Goal: Check status: Check status

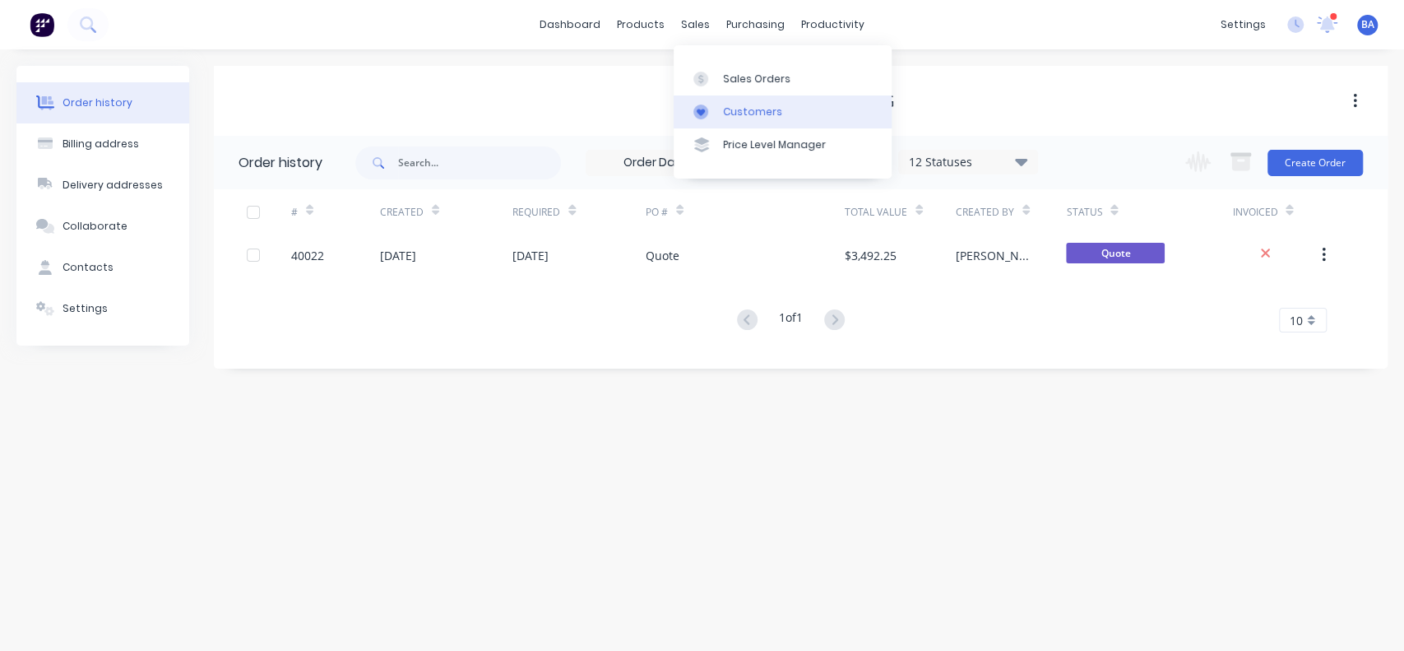
click at [727, 104] on div "Customers" at bounding box center [752, 111] width 59 height 15
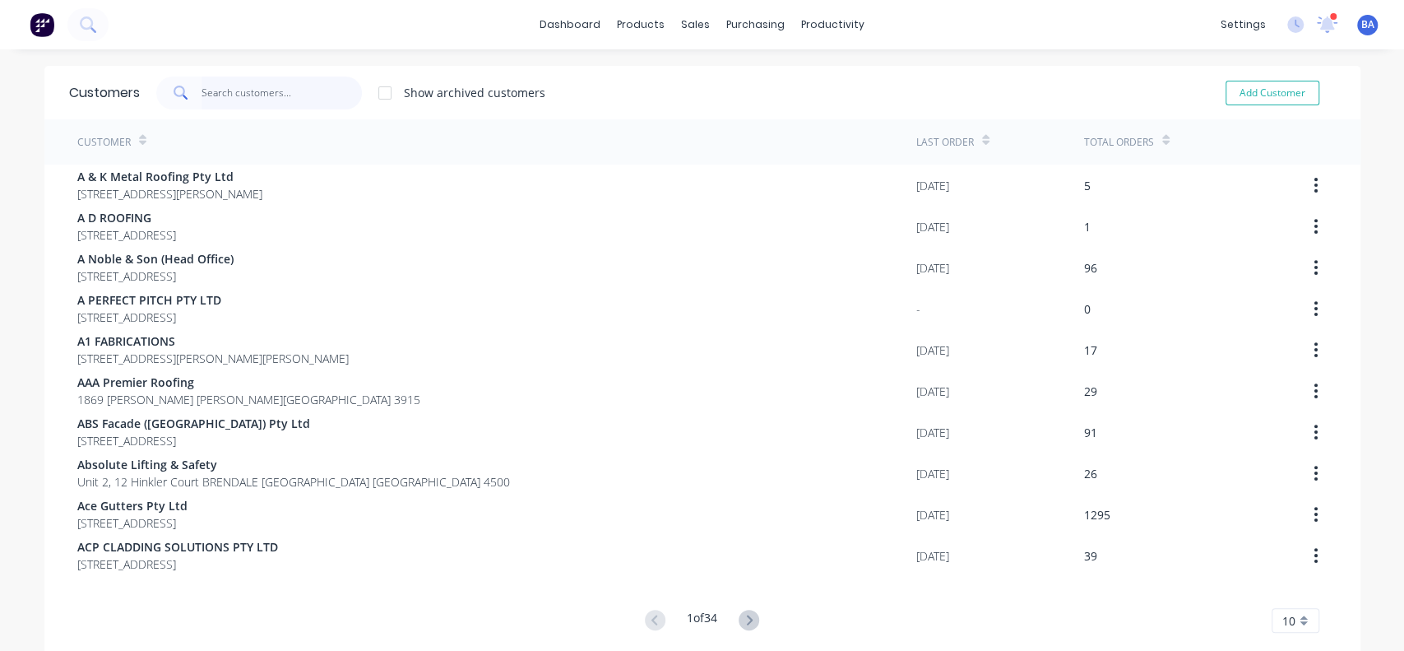
click at [309, 81] on input "text" at bounding box center [282, 92] width 160 height 33
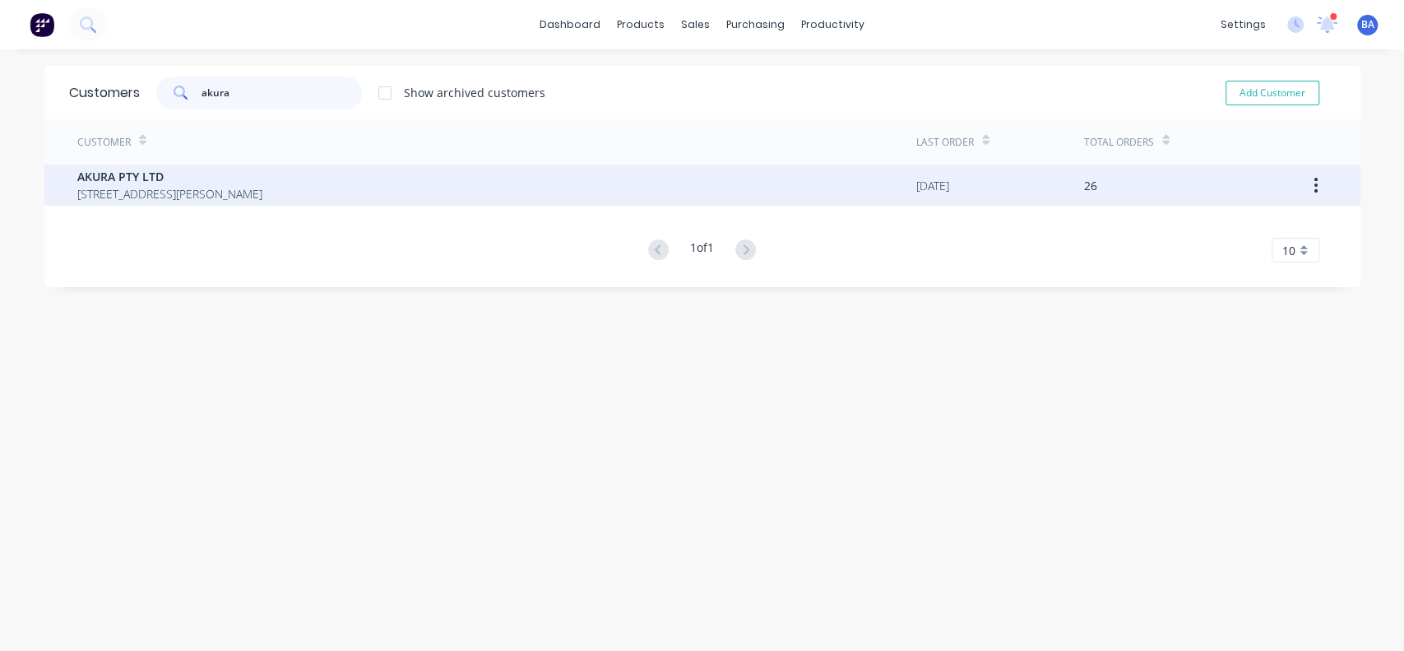
type input "akura"
click at [135, 178] on span "AKURA PTY LTD" at bounding box center [169, 176] width 185 height 17
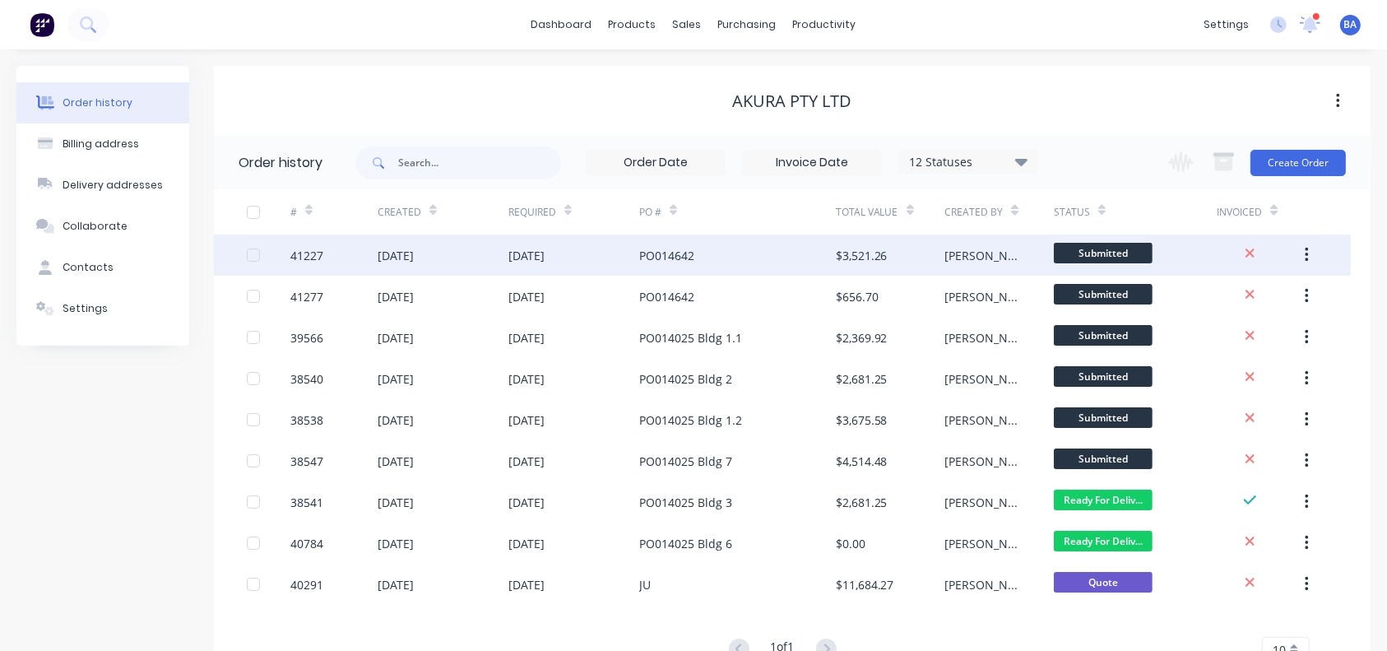
click at [837, 239] on div "$3,521.26" at bounding box center [890, 254] width 109 height 41
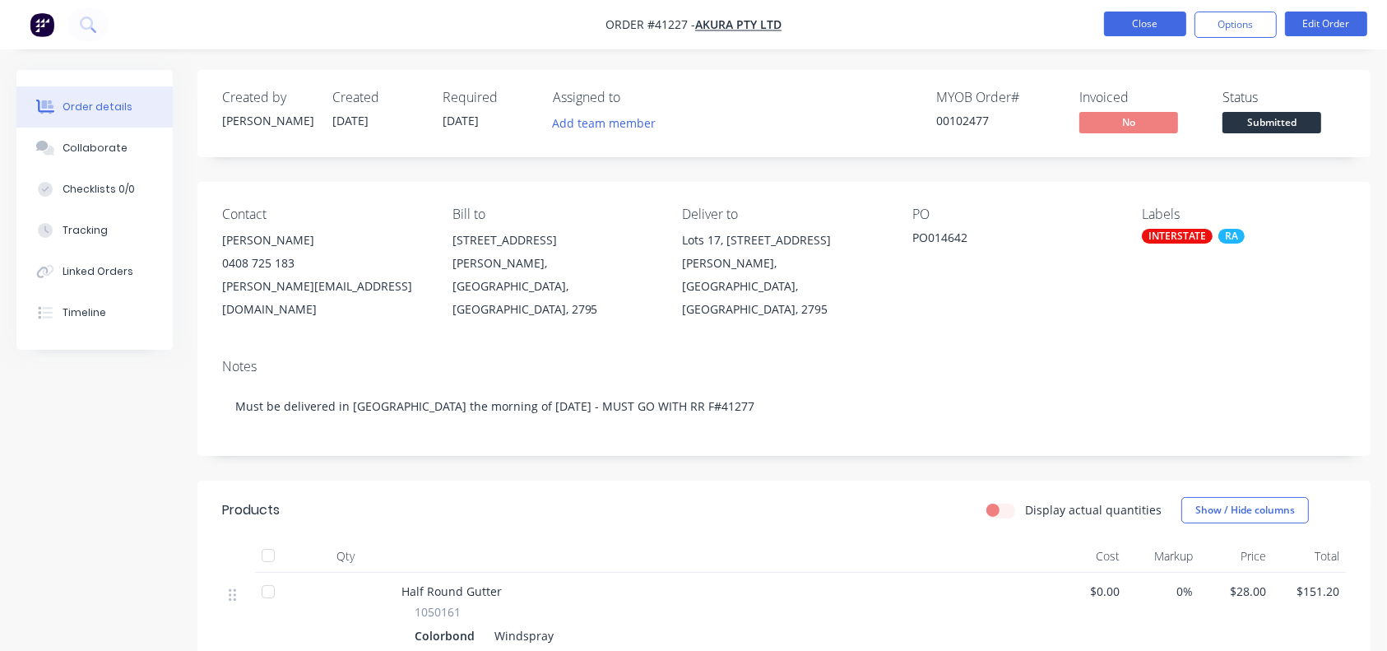
click at [1136, 28] on button "Close" at bounding box center [1145, 24] width 82 height 25
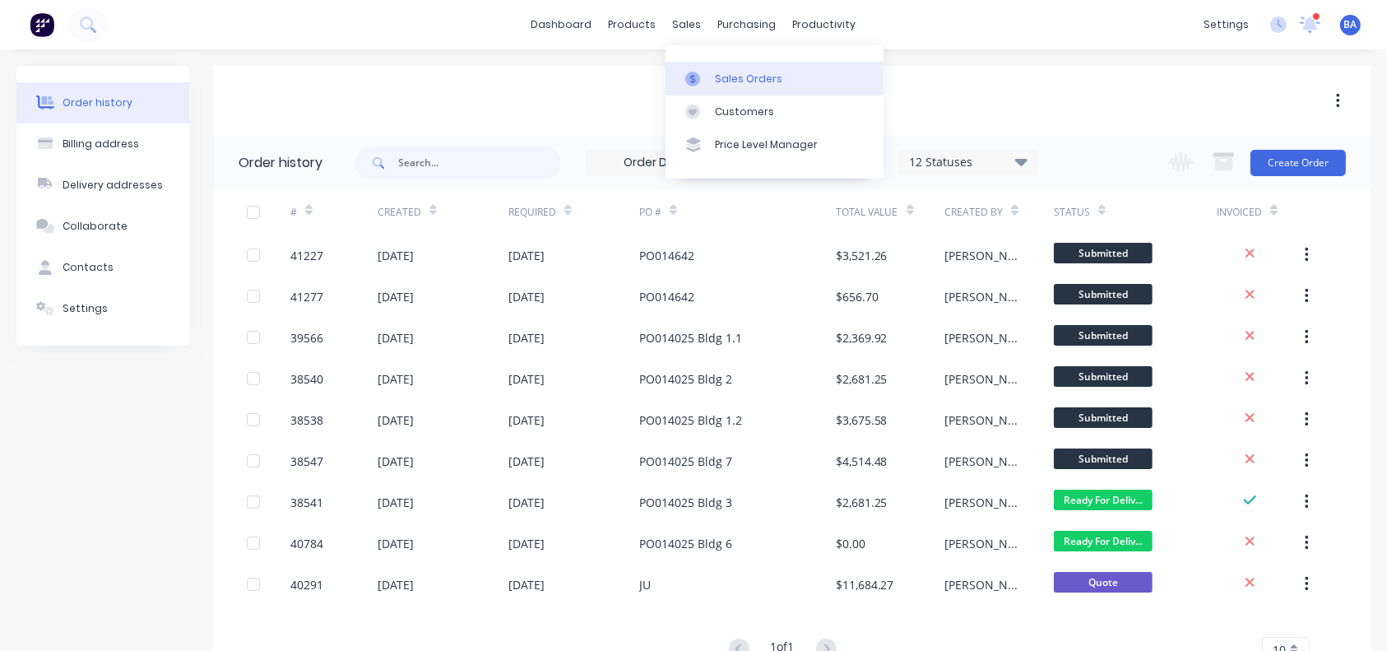
click at [702, 68] on link "Sales Orders" at bounding box center [774, 78] width 218 height 33
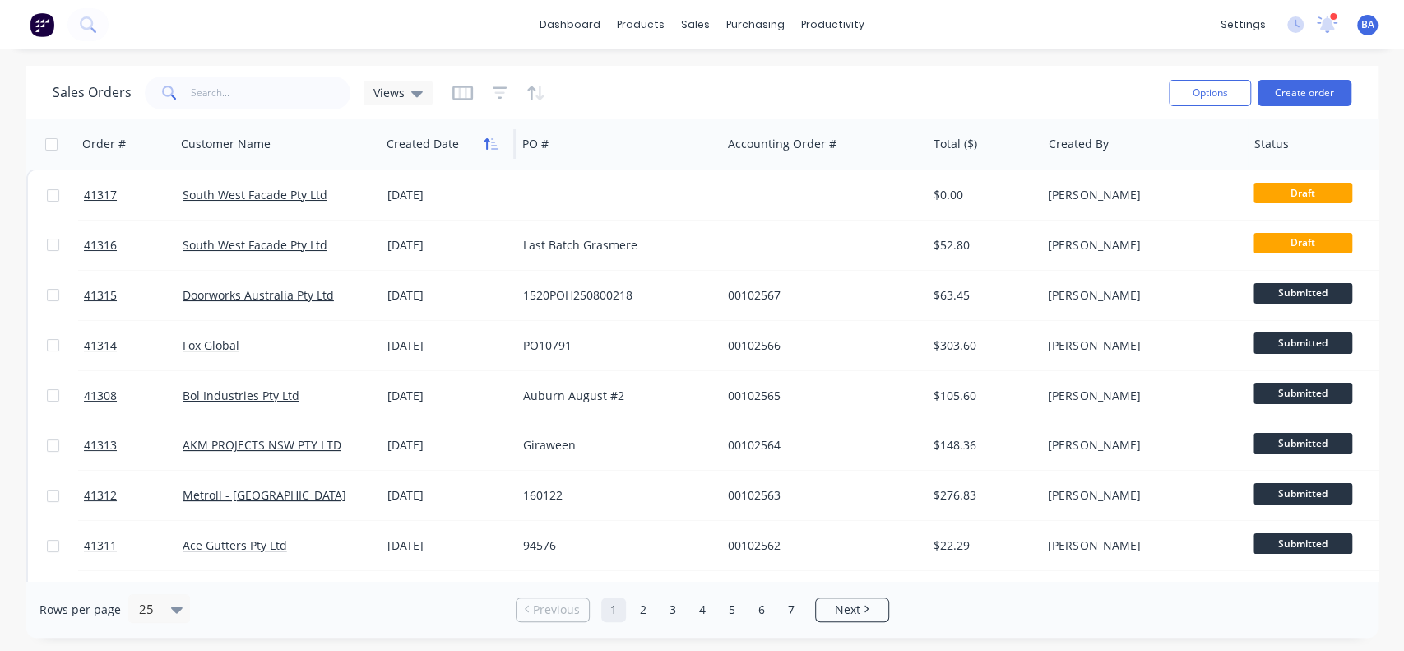
click at [484, 150] on button "button" at bounding box center [491, 144] width 25 height 25
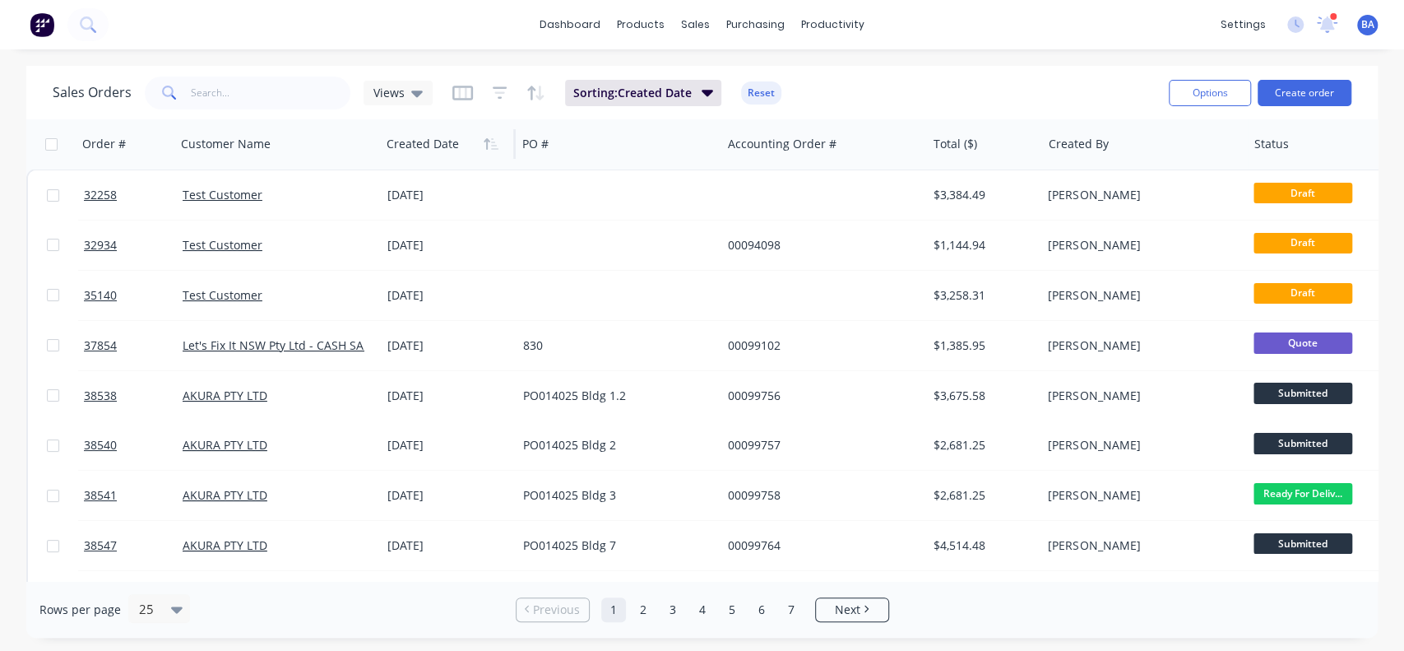
click at [484, 150] on button "button" at bounding box center [491, 144] width 25 height 25
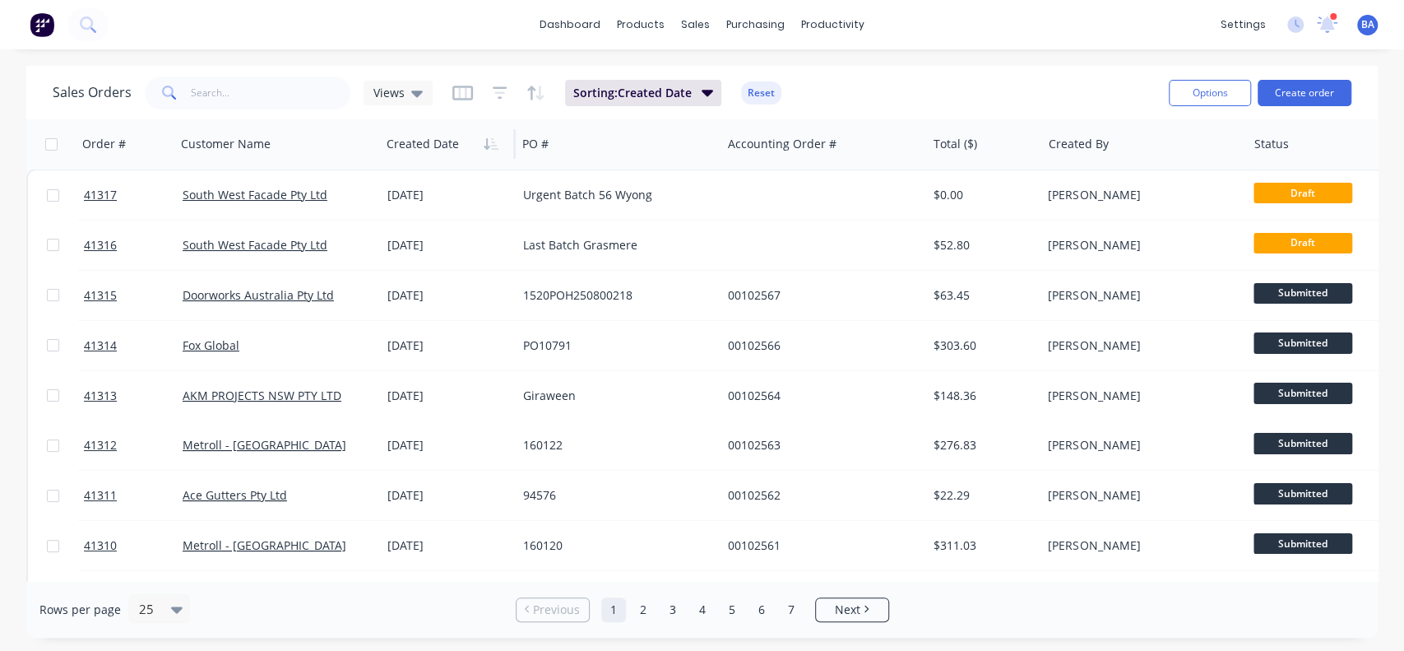
click at [484, 150] on button "button" at bounding box center [491, 144] width 25 height 25
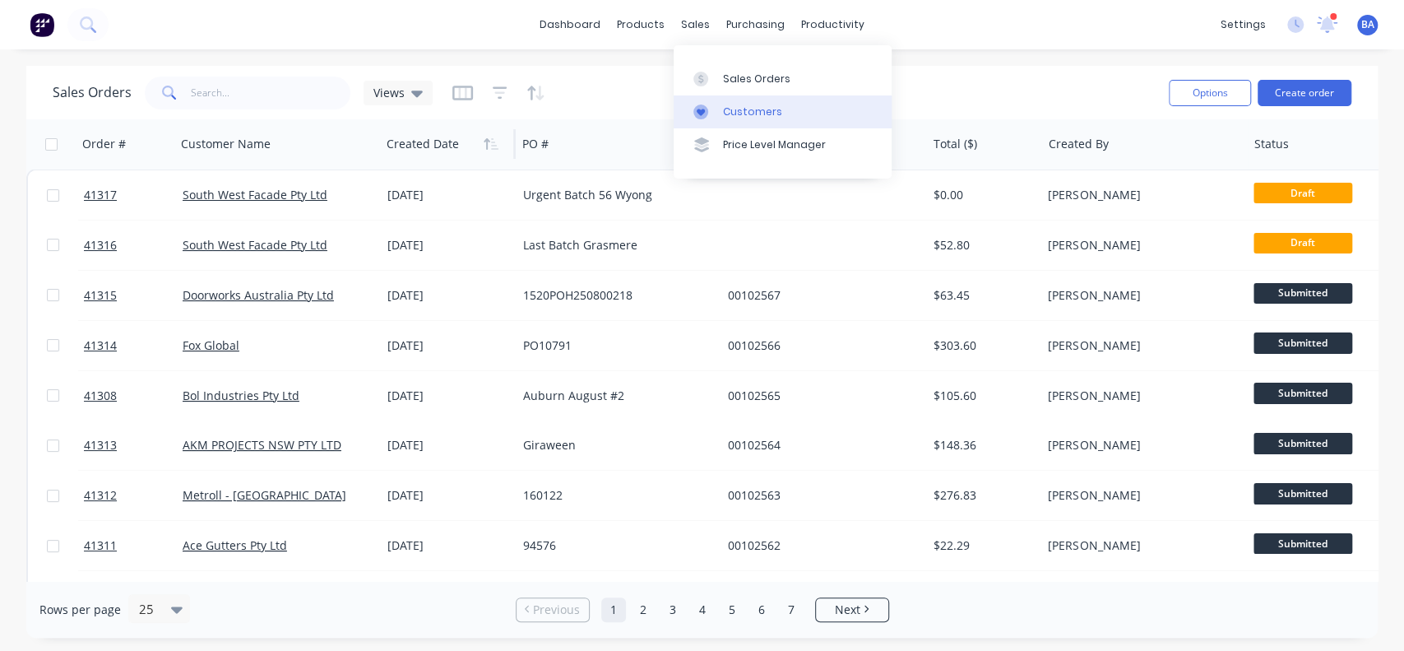
click at [716, 102] on link "Customers" at bounding box center [783, 111] width 218 height 33
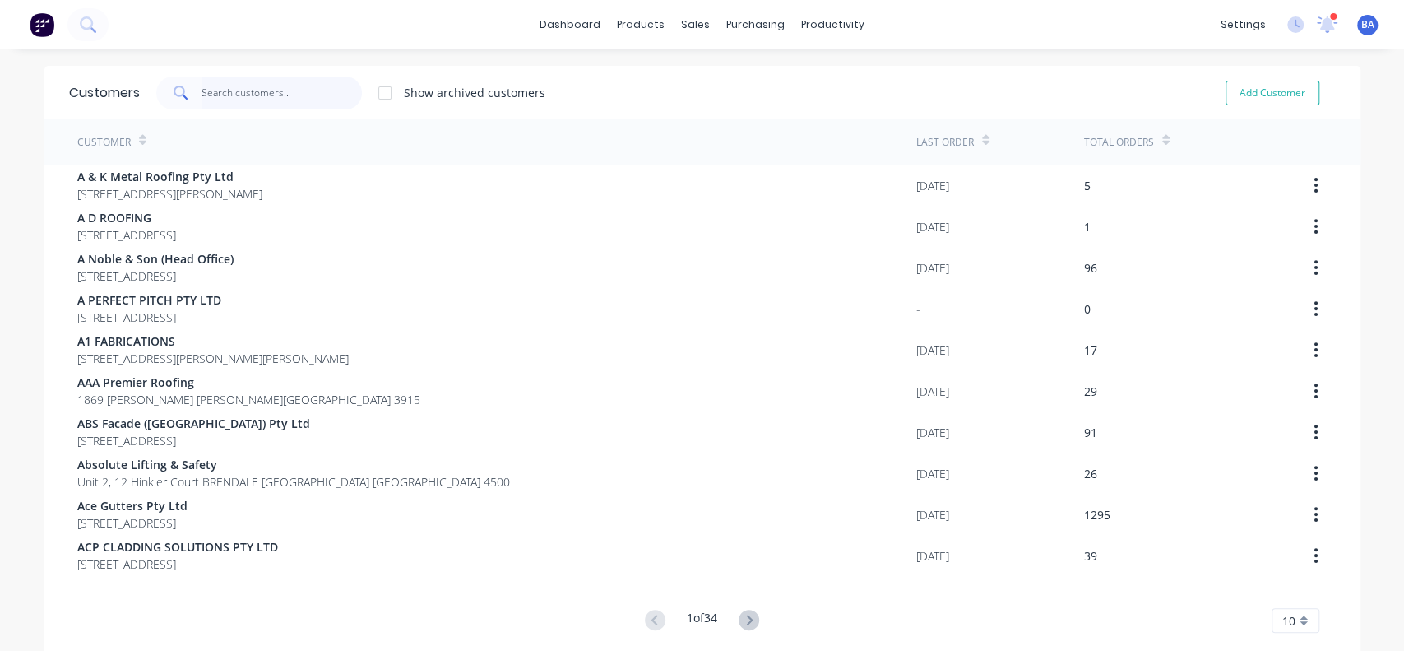
click at [250, 88] on input "text" at bounding box center [282, 92] width 160 height 33
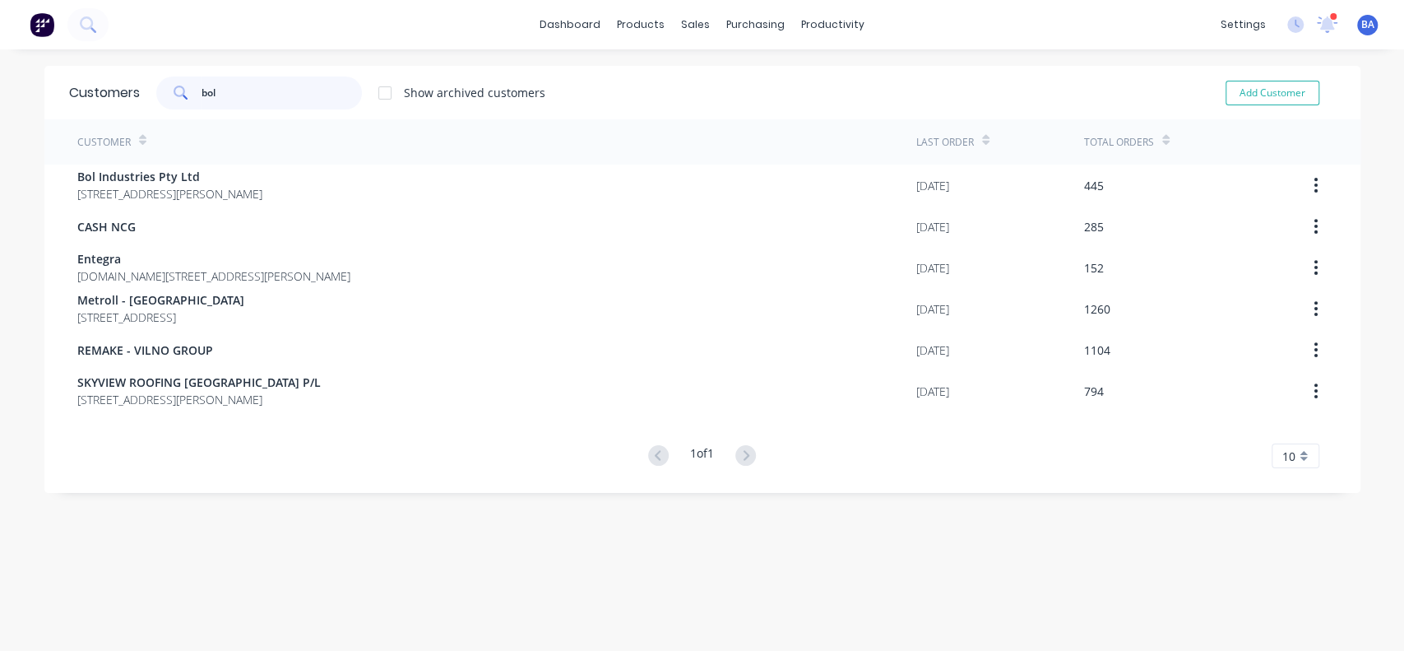
type input "bol"
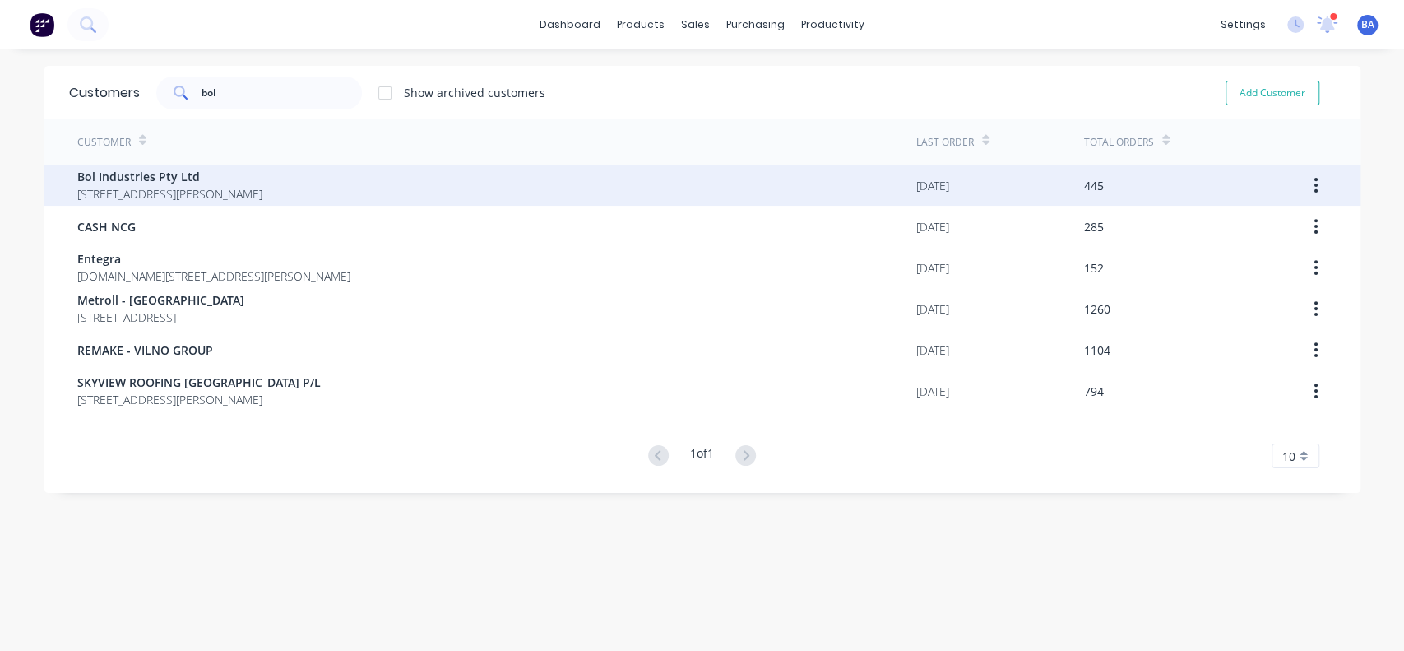
click at [142, 176] on span "Bol Industries Pty Ltd" at bounding box center [169, 176] width 185 height 17
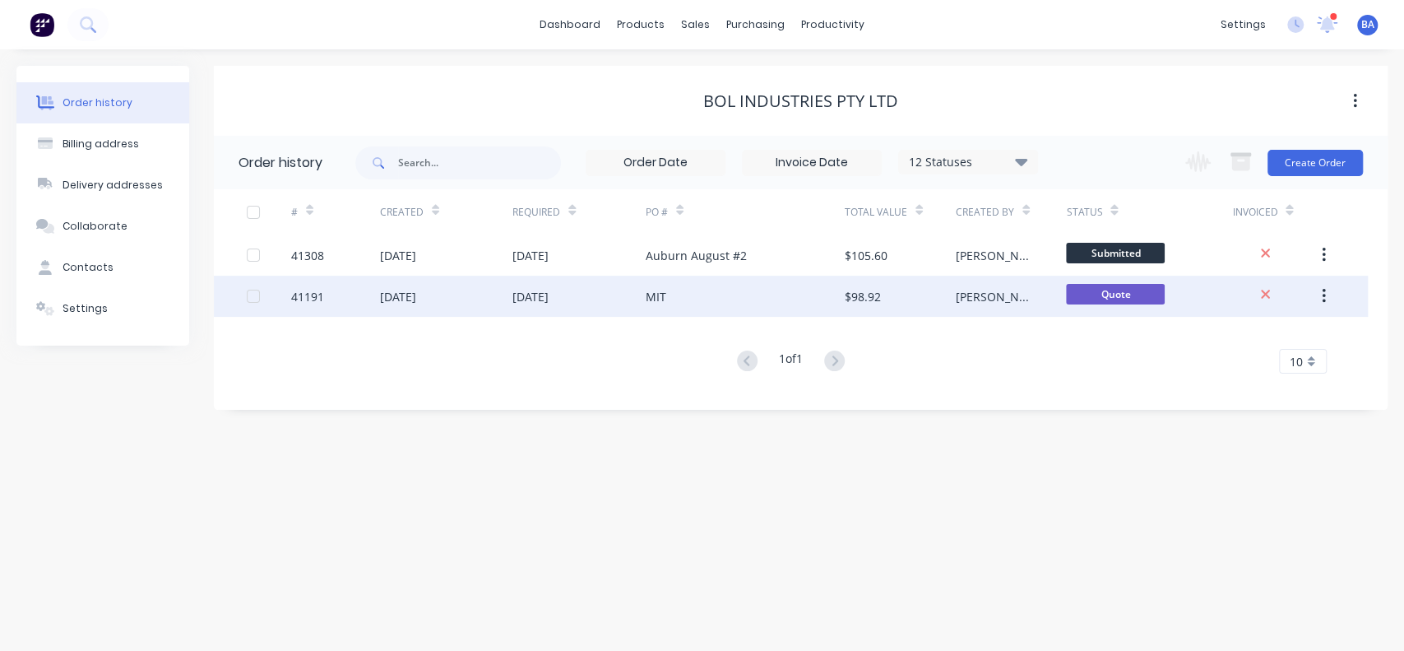
click at [849, 290] on div "$98.92" at bounding box center [863, 296] width 36 height 17
